Goal: Information Seeking & Learning: Learn about a topic

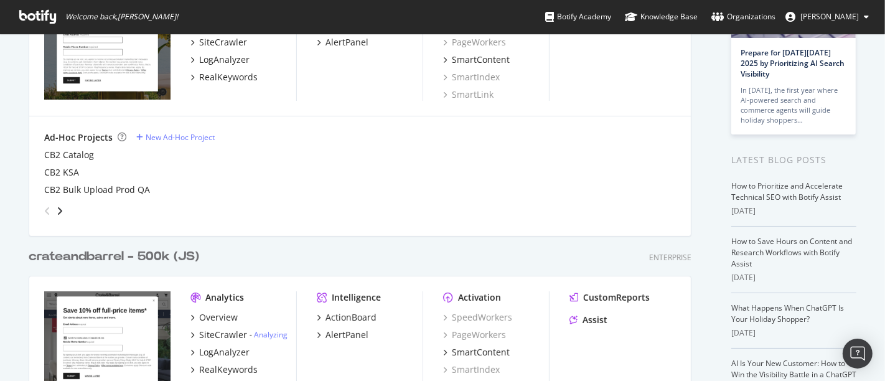
scroll to position [276, 0]
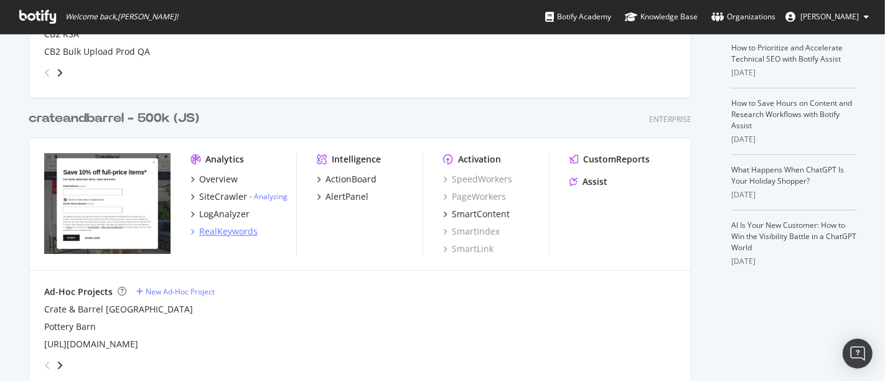
click at [241, 227] on div "RealKeywords" at bounding box center [228, 231] width 58 height 12
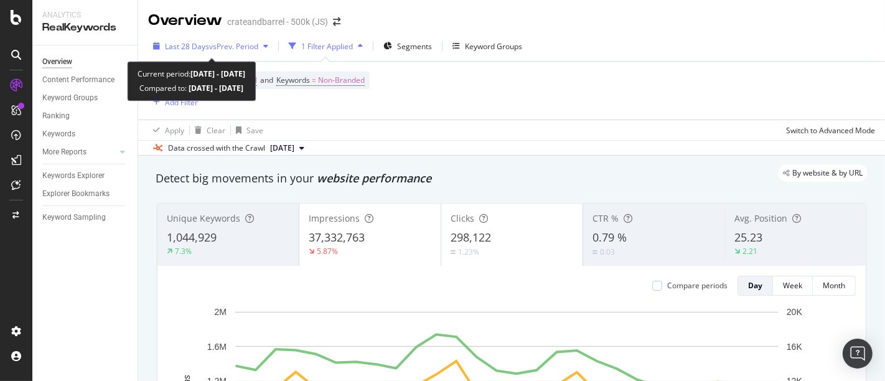
click at [231, 42] on span "vs Prev. Period" at bounding box center [233, 46] width 49 height 11
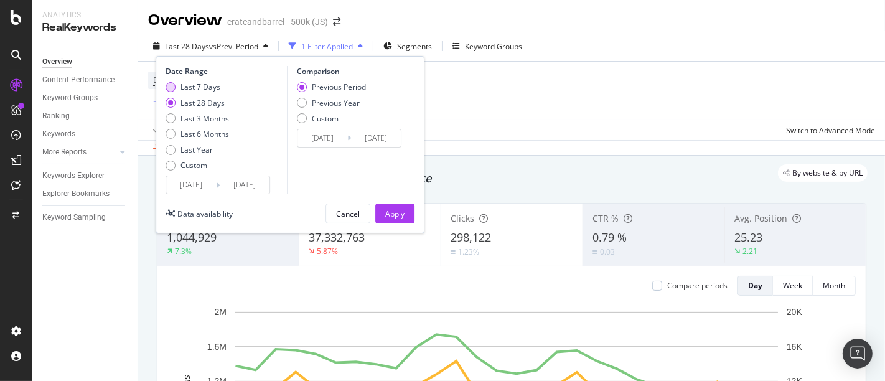
click at [172, 85] on div "Last 7 Days" at bounding box center [171, 87] width 10 height 10
type input "[DATE]"
drag, startPoint x: 399, startPoint y: 214, endPoint x: 200, endPoint y: 101, distance: 229.1
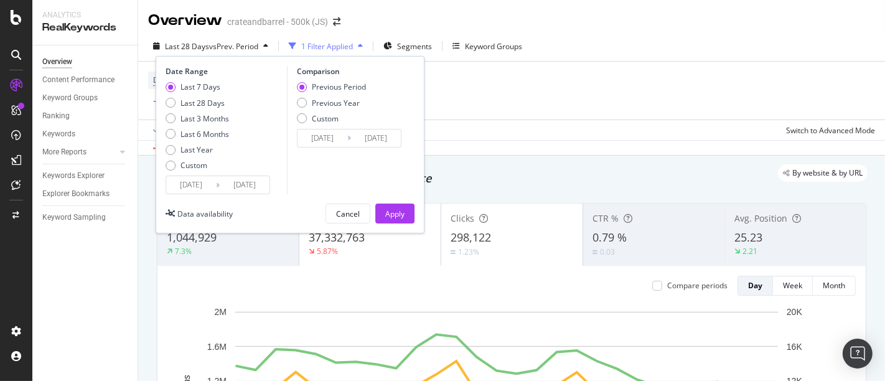
click at [399, 214] on div "Apply" at bounding box center [394, 213] width 19 height 11
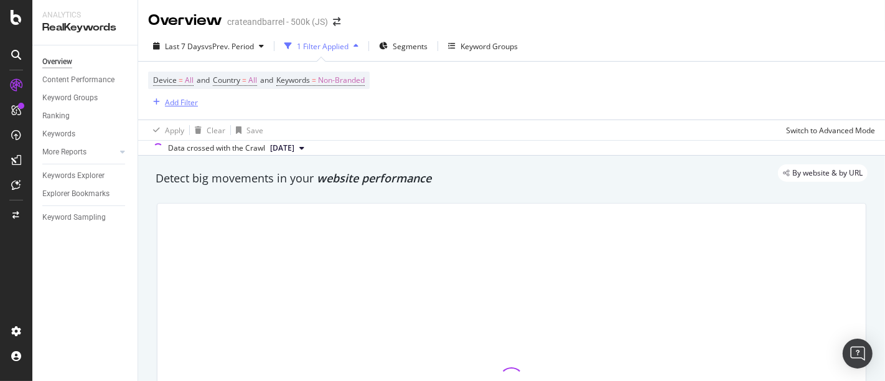
click at [172, 97] on div "Add Filter" at bounding box center [181, 102] width 33 height 11
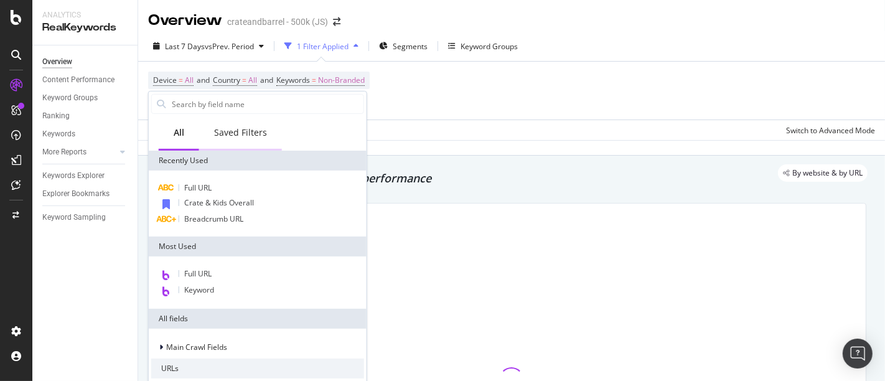
click at [249, 132] on div "Saved Filters" at bounding box center [240, 132] width 53 height 12
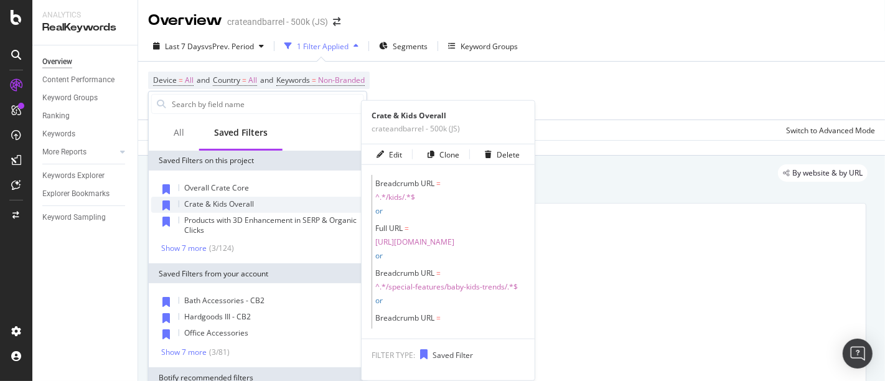
click at [231, 204] on span "Crate & Kids Overall" at bounding box center [219, 204] width 70 height 11
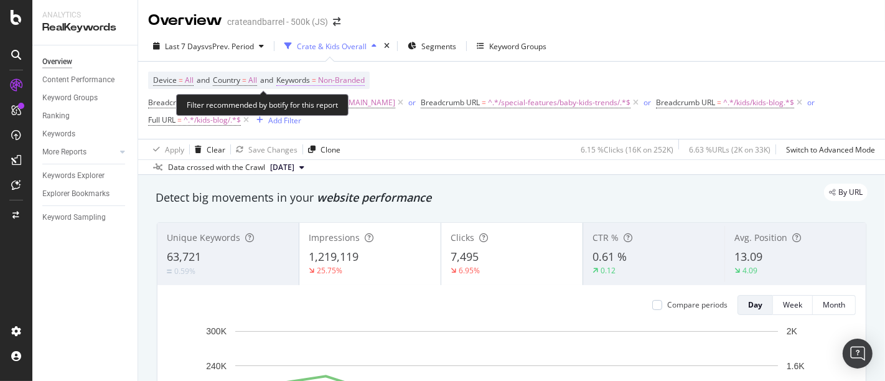
click at [340, 80] on span "Non-Branded" at bounding box center [341, 80] width 47 height 17
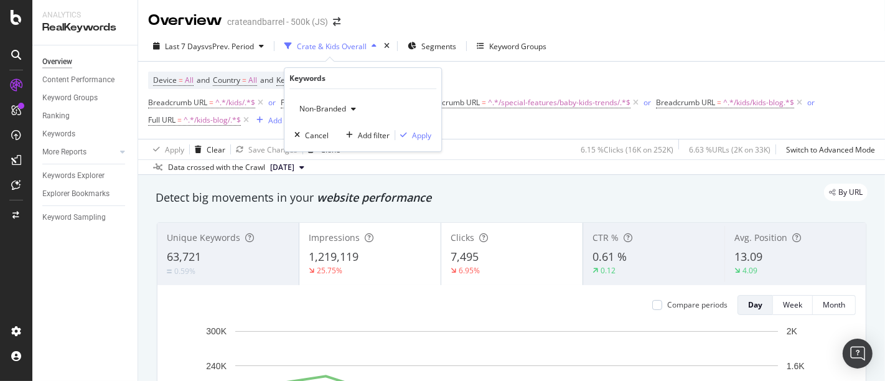
click at [347, 107] on div "button" at bounding box center [353, 108] width 15 height 7
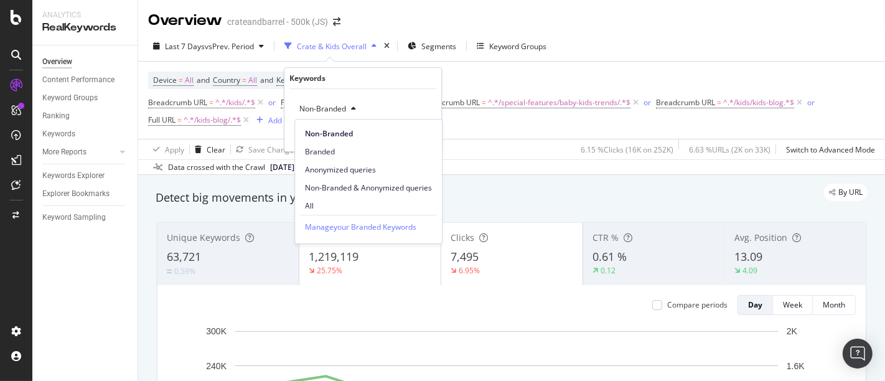
click at [334, 208] on span "All" at bounding box center [368, 205] width 127 height 11
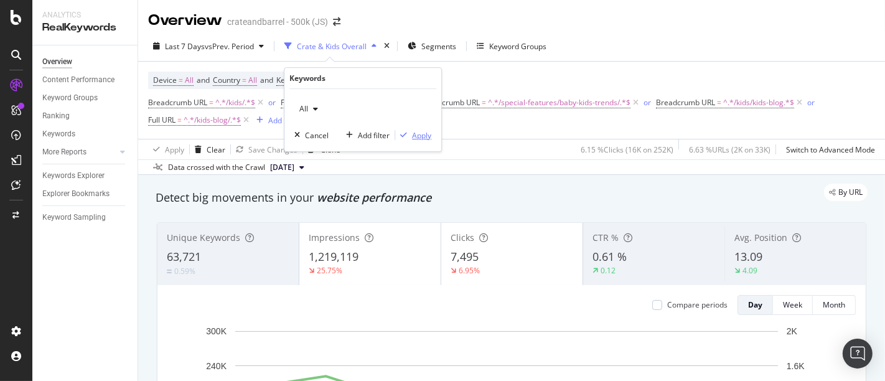
click at [428, 135] on div "Apply" at bounding box center [421, 135] width 19 height 11
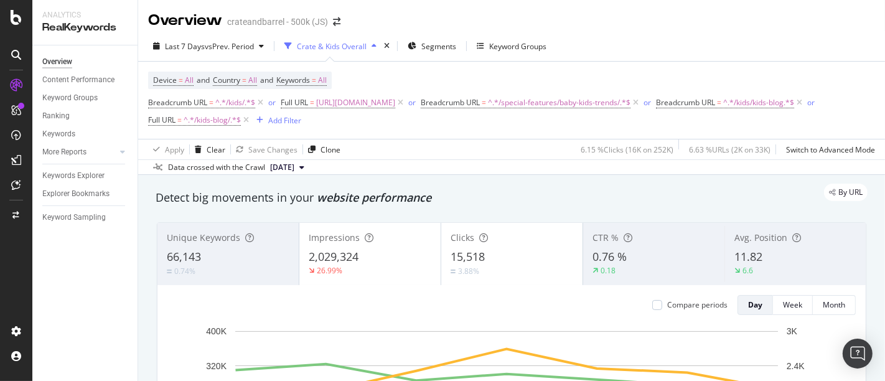
click at [332, 81] on div "Device = All and Country = All and Keywords = All" at bounding box center [240, 80] width 184 height 17
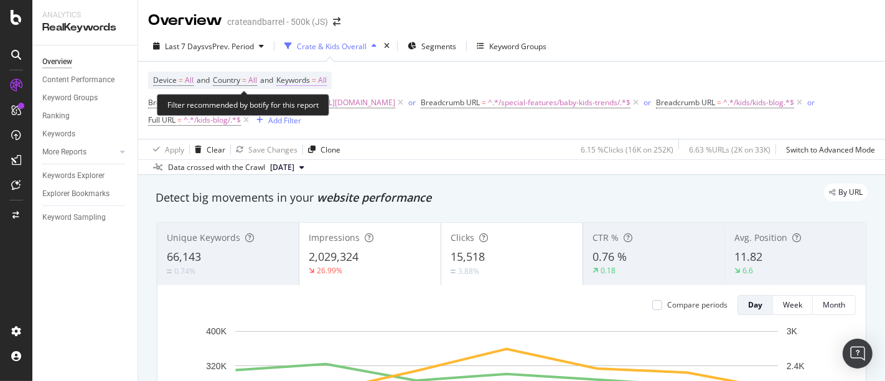
click at [327, 81] on span "All" at bounding box center [322, 80] width 9 height 17
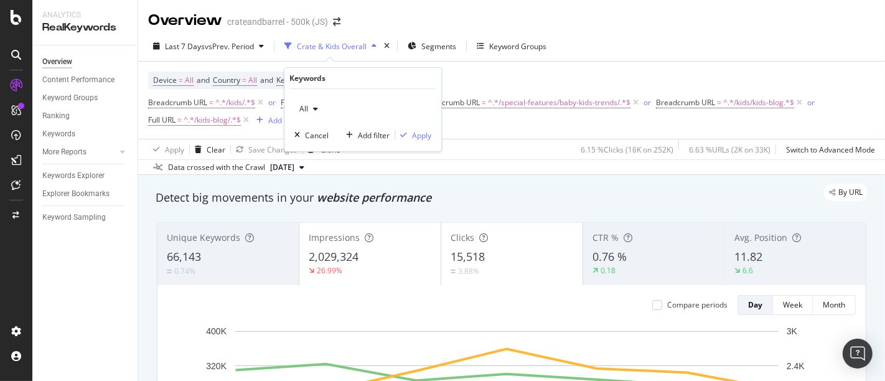
click at [320, 111] on div "button" at bounding box center [315, 108] width 15 height 7
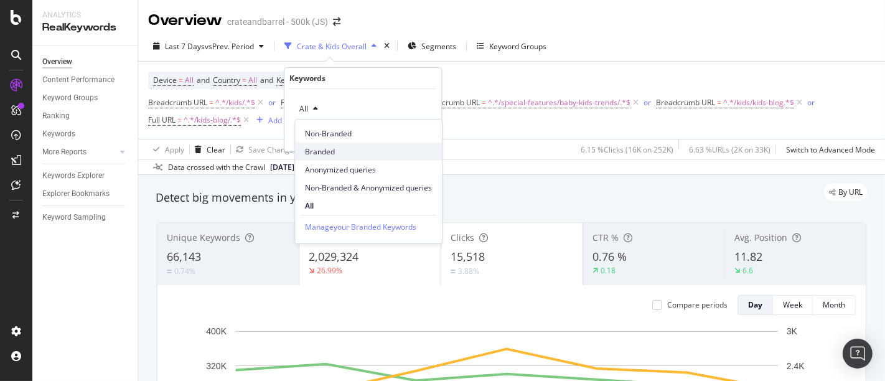
click at [330, 149] on span "Branded" at bounding box center [368, 151] width 127 height 11
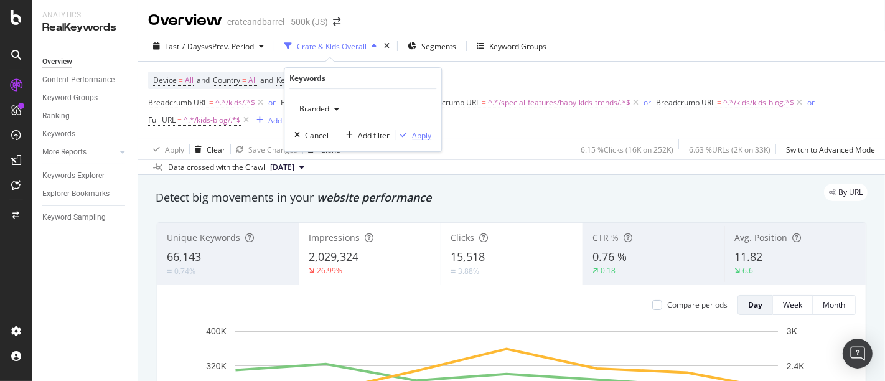
click at [423, 136] on div "Apply" at bounding box center [421, 135] width 19 height 11
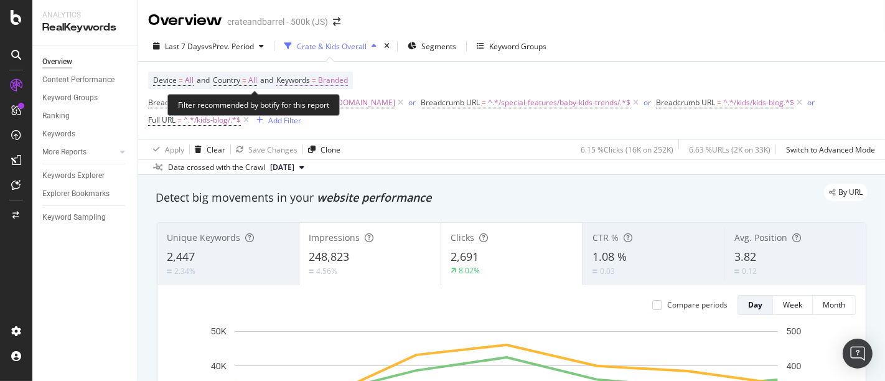
click at [342, 81] on span "Branded" at bounding box center [333, 80] width 30 height 17
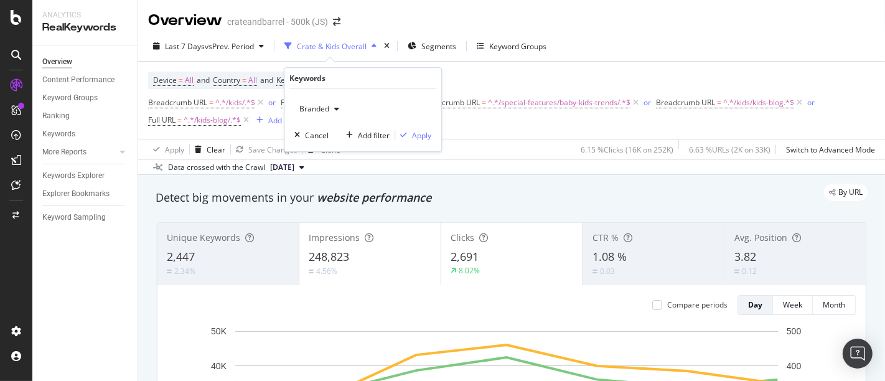
click at [338, 109] on icon "button" at bounding box center [336, 108] width 5 height 7
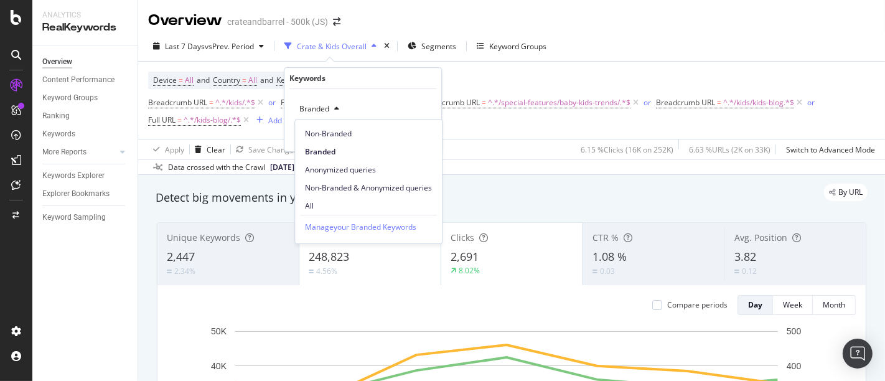
click at [333, 131] on span "Non-Branded" at bounding box center [368, 133] width 127 height 11
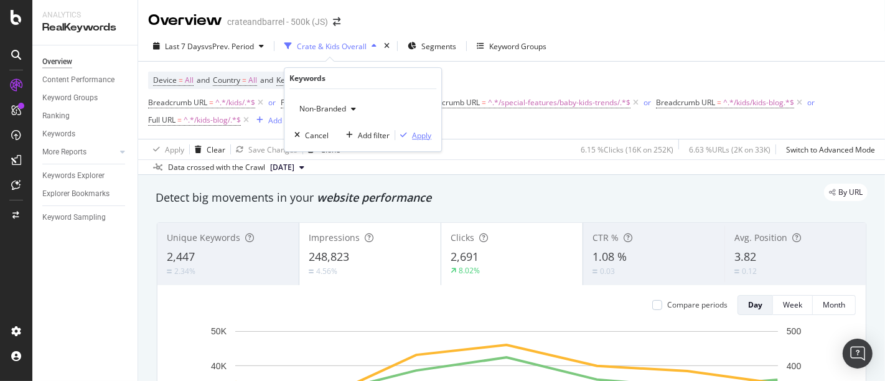
click at [423, 136] on div "Apply" at bounding box center [421, 135] width 19 height 11
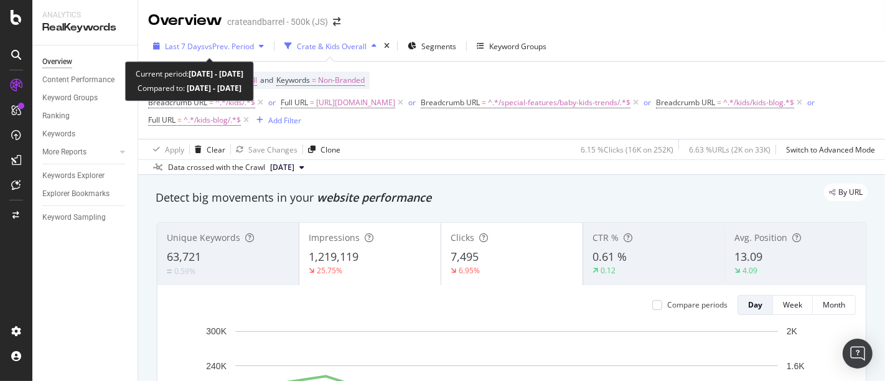
click at [247, 47] on span "vs Prev. Period" at bounding box center [229, 46] width 49 height 11
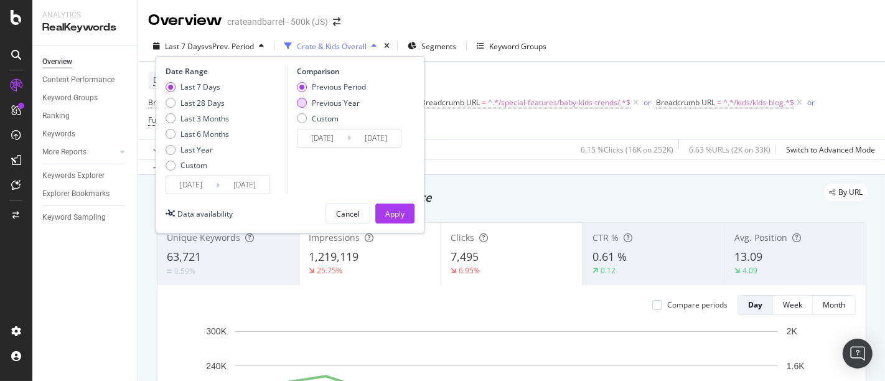
click at [300, 100] on div "Previous Year" at bounding box center [302, 103] width 10 height 10
type input "[DATE]"
click at [400, 217] on div "Apply" at bounding box center [394, 213] width 19 height 11
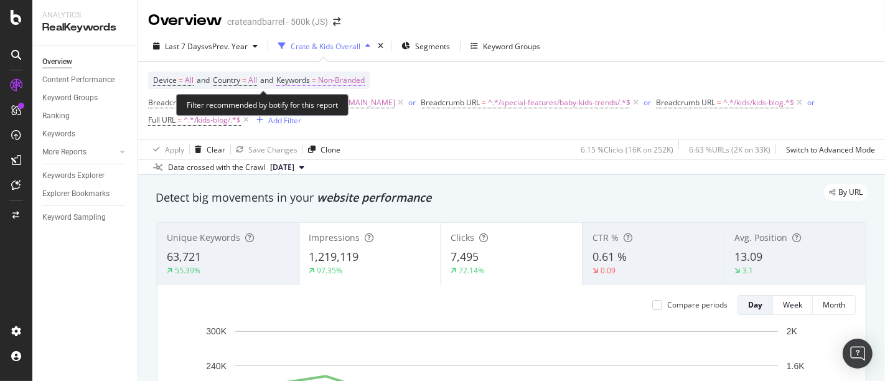
click at [356, 82] on span "Non-Branded" at bounding box center [341, 80] width 47 height 17
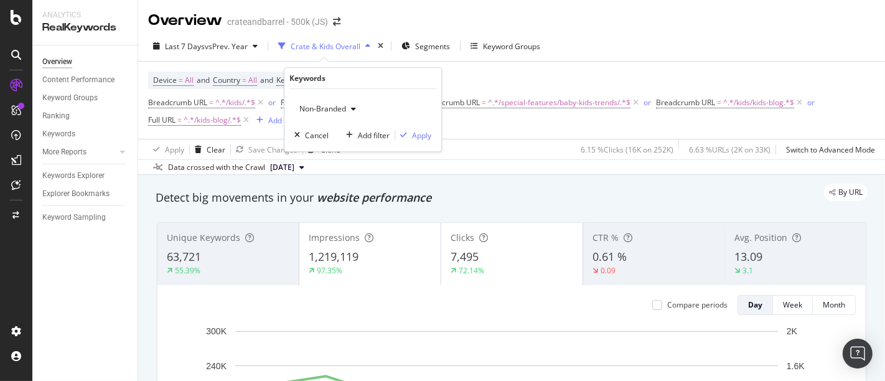
click at [333, 106] on span "Non-Branded" at bounding box center [320, 108] width 52 height 11
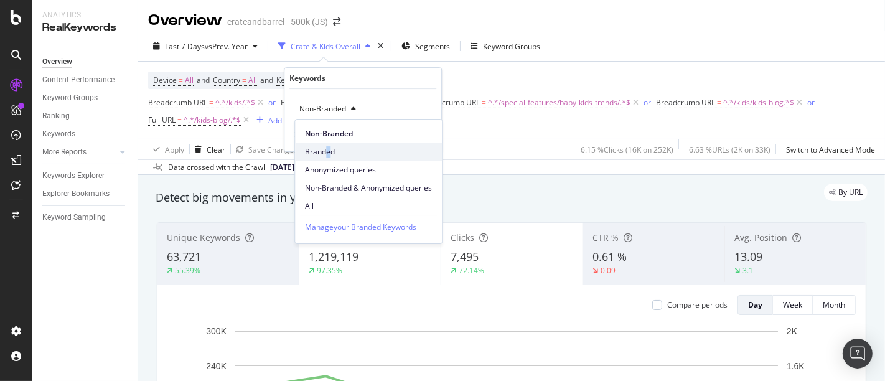
click at [328, 151] on span "Branded" at bounding box center [368, 151] width 127 height 11
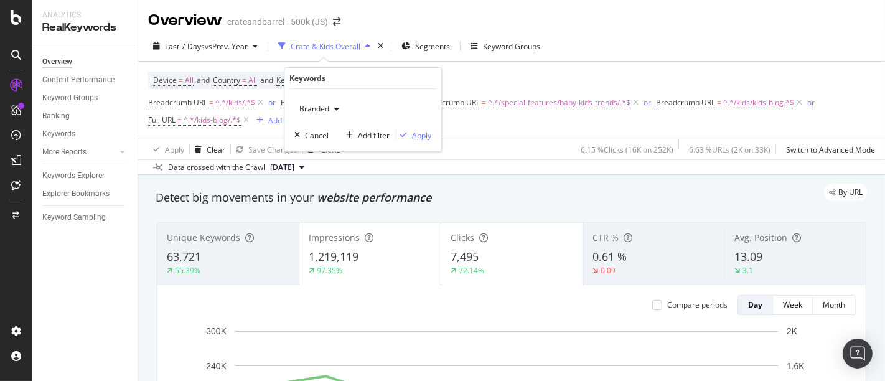
click at [414, 134] on div "Apply" at bounding box center [421, 135] width 19 height 11
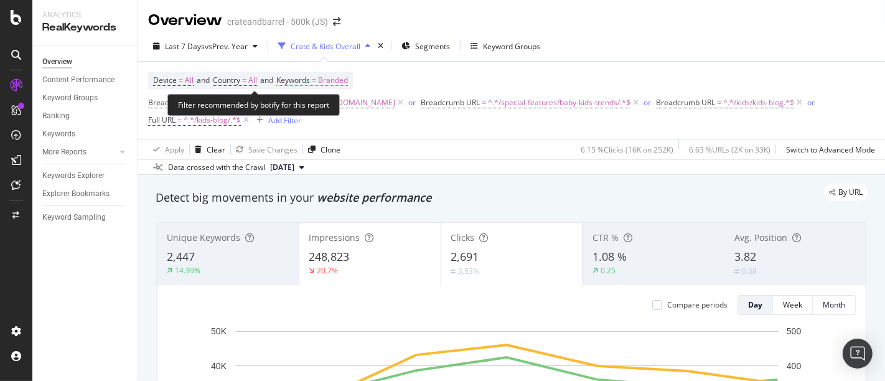
click at [340, 77] on span "Branded" at bounding box center [333, 80] width 30 height 17
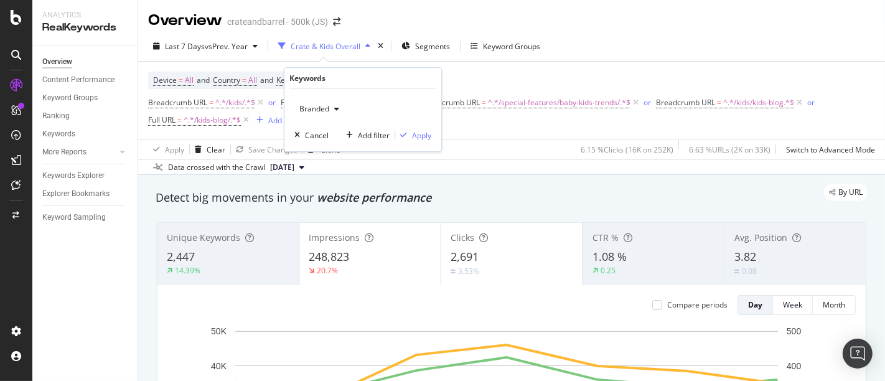
click at [320, 103] on div "Branded" at bounding box center [319, 109] width 50 height 19
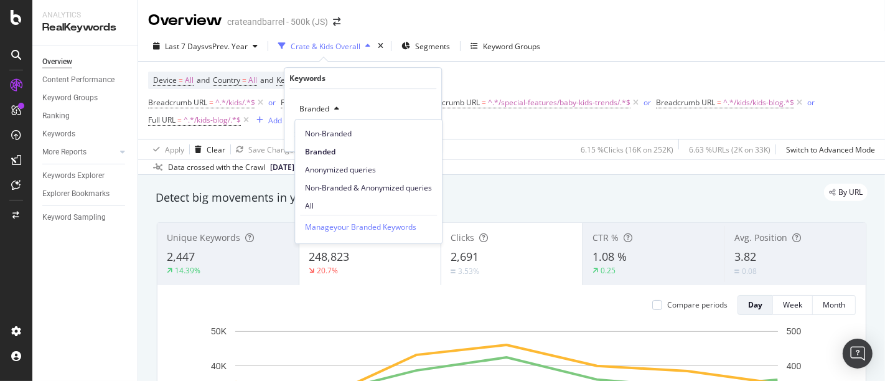
drag, startPoint x: 330, startPoint y: 202, endPoint x: 420, endPoint y: 199, distance: 89.7
click at [330, 200] on span "All" at bounding box center [368, 205] width 127 height 11
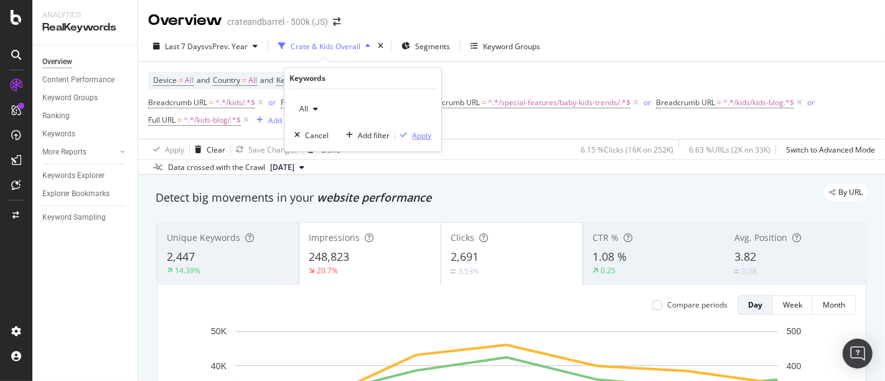
click at [422, 132] on div "Apply" at bounding box center [421, 135] width 19 height 11
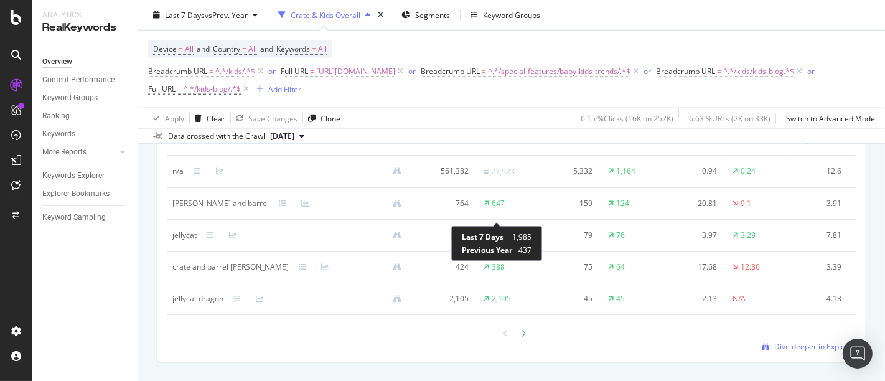
scroll to position [1245, 0]
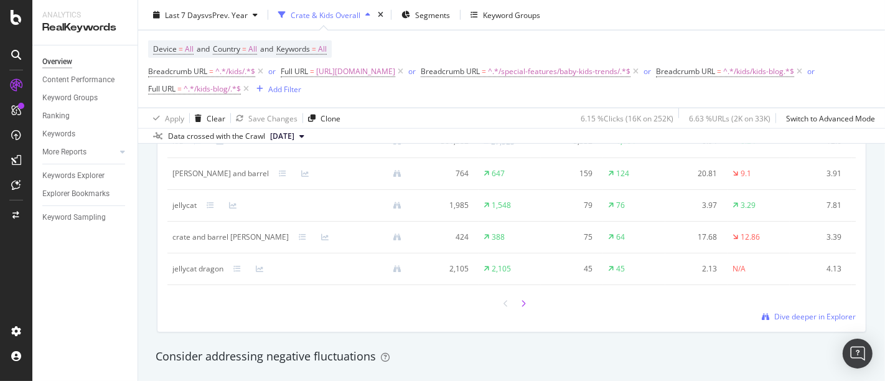
click at [518, 311] on div at bounding box center [523, 303] width 11 height 17
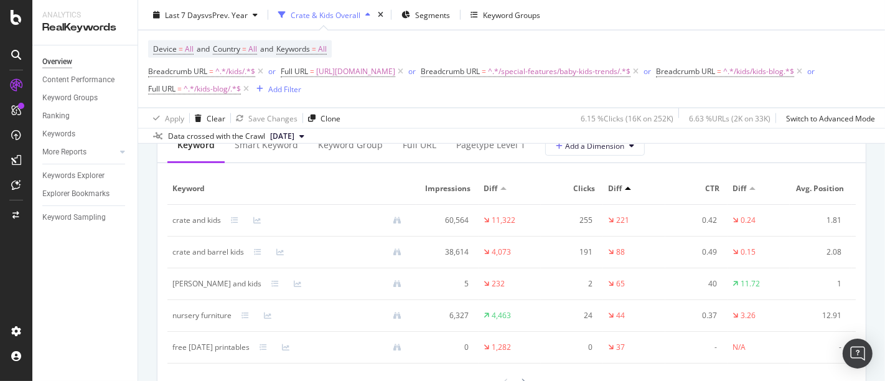
scroll to position [1106, 0]
